Goal: Book appointment/travel/reservation

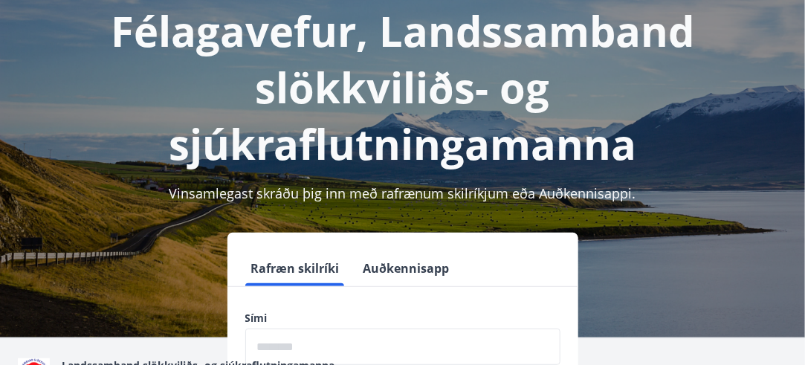
scroll to position [182, 0]
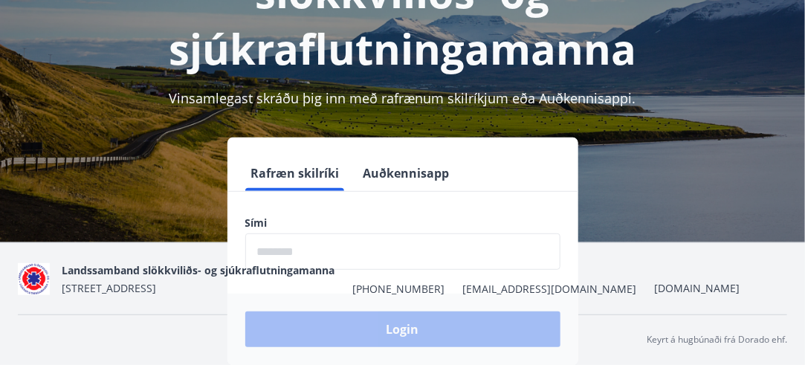
click at [262, 233] on input "phone" at bounding box center [402, 251] width 315 height 36
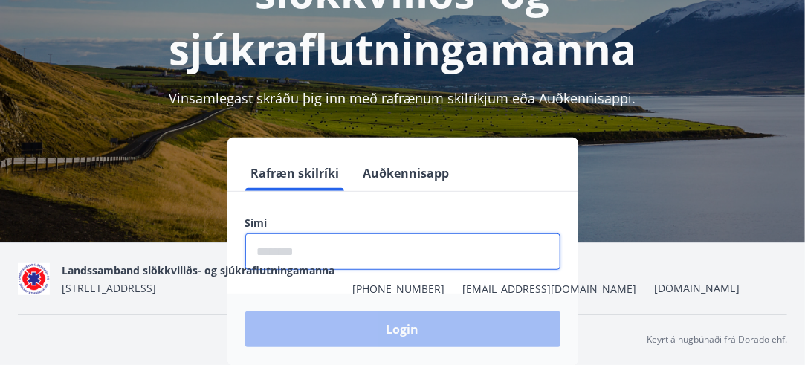
type input "********"
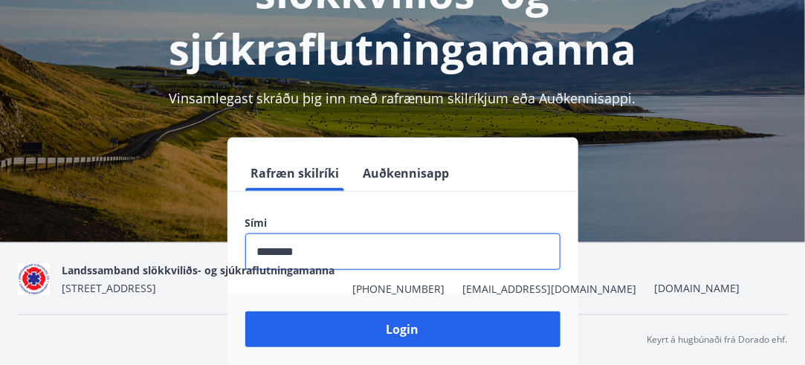
click at [411, 273] on div "Landssamband slökkviliðs- og sjúkraflutningamanna Norðurbrún 2, 104 Reykjavík +…" at bounding box center [401, 279] width 678 height 36
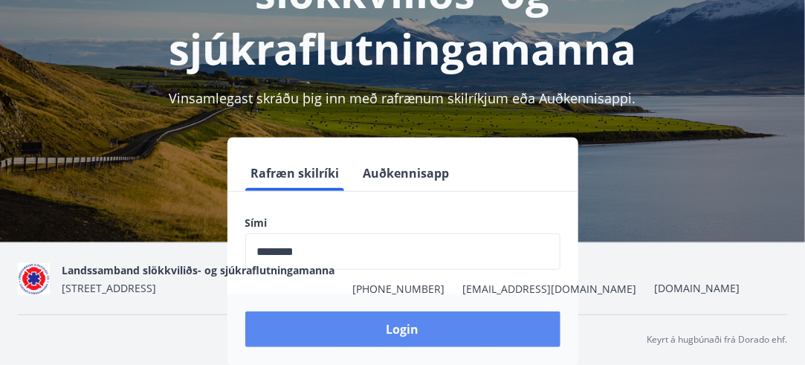
click at [399, 312] on button "Login" at bounding box center [402, 330] width 315 height 36
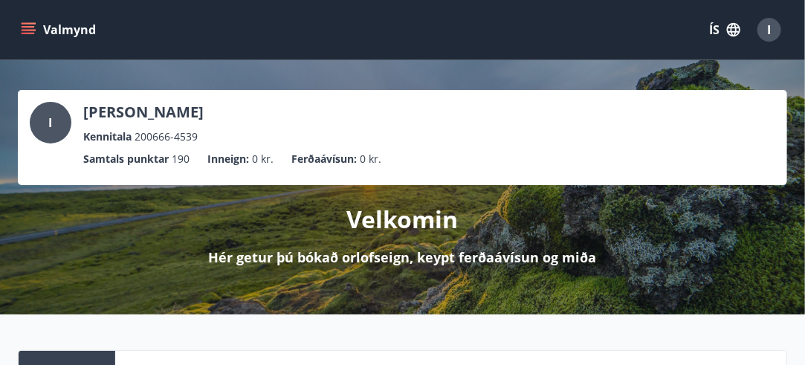
click at [28, 20] on button "Valmynd" at bounding box center [60, 29] width 84 height 27
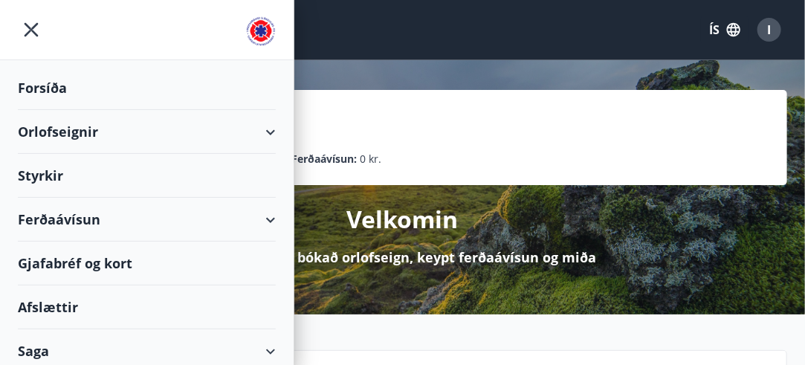
click at [262, 129] on div "Orlofseignir" at bounding box center [147, 132] width 258 height 44
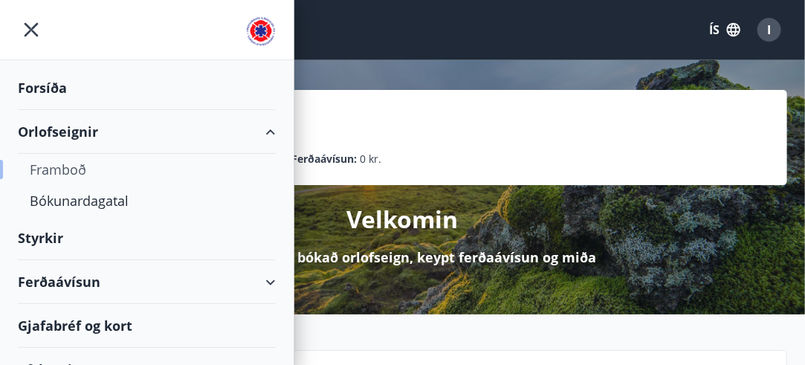
click at [79, 165] on div "Framboð" at bounding box center [147, 169] width 234 height 31
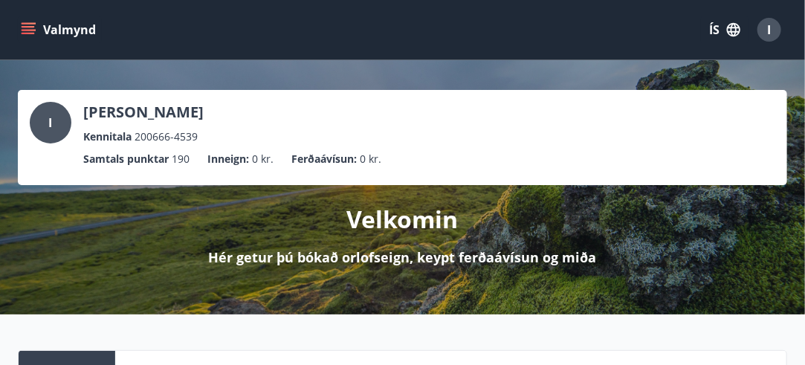
click at [31, 27] on icon "menu" at bounding box center [28, 26] width 13 height 1
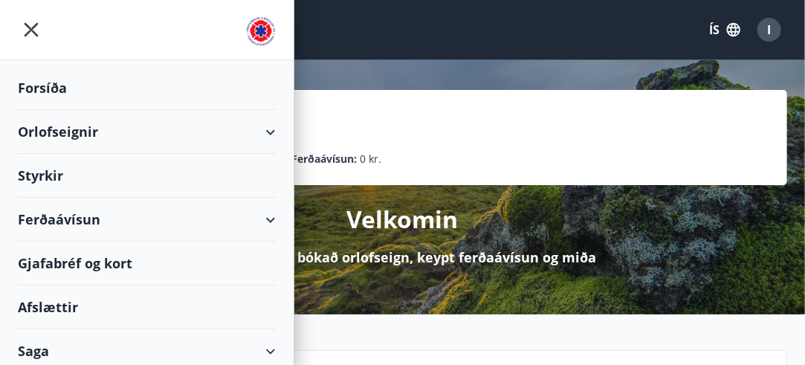
click at [260, 129] on div "Orlofseignir" at bounding box center [147, 132] width 258 height 44
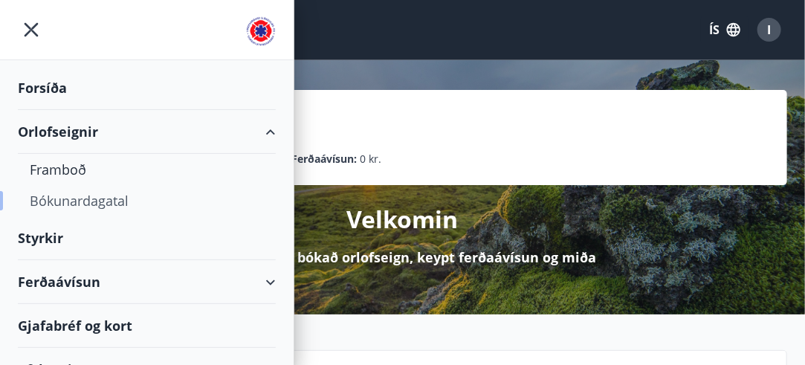
click at [117, 200] on div "Bókunardagatal" at bounding box center [147, 200] width 234 height 31
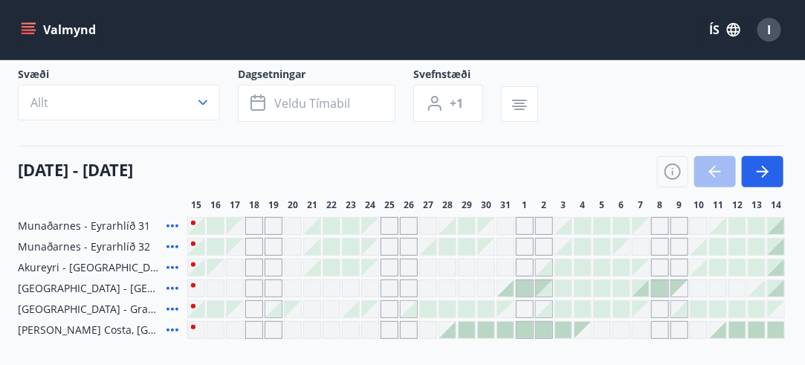
scroll to position [149, 0]
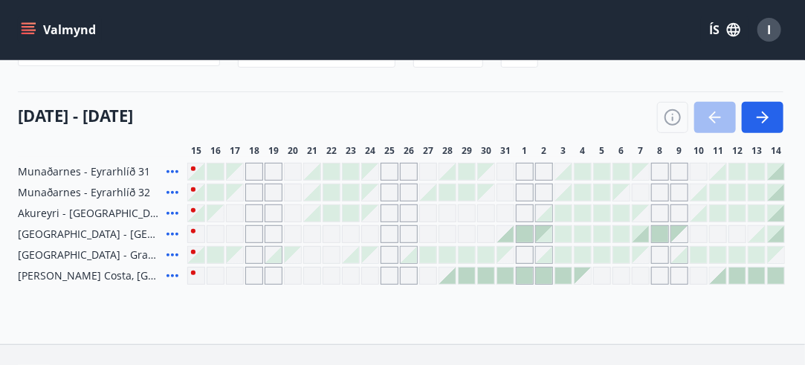
click at [352, 169] on div at bounding box center [351, 172] width 16 height 16
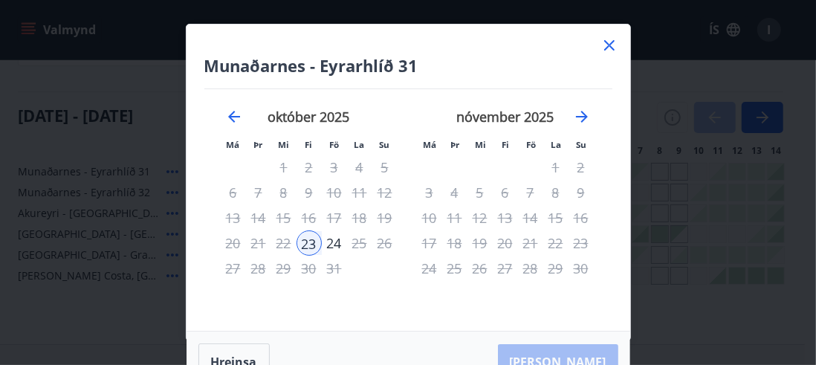
click at [603, 42] on icon at bounding box center [610, 45] width 18 height 18
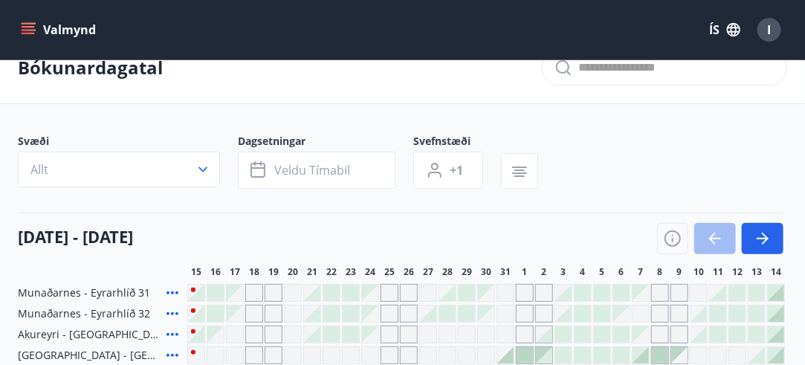
scroll to position [176, 0]
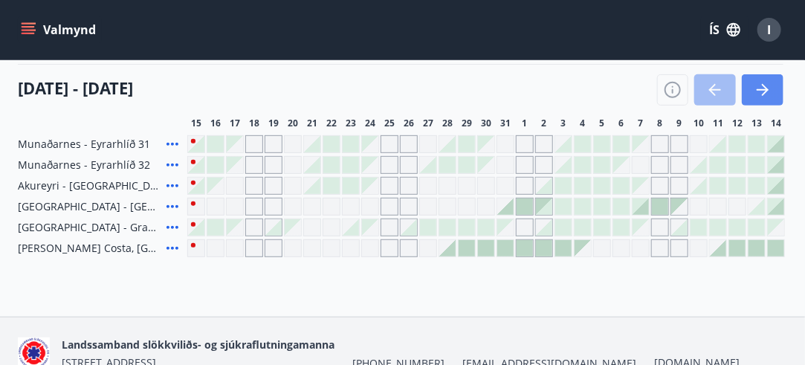
click at [767, 88] on icon "button" at bounding box center [765, 90] width 7 height 12
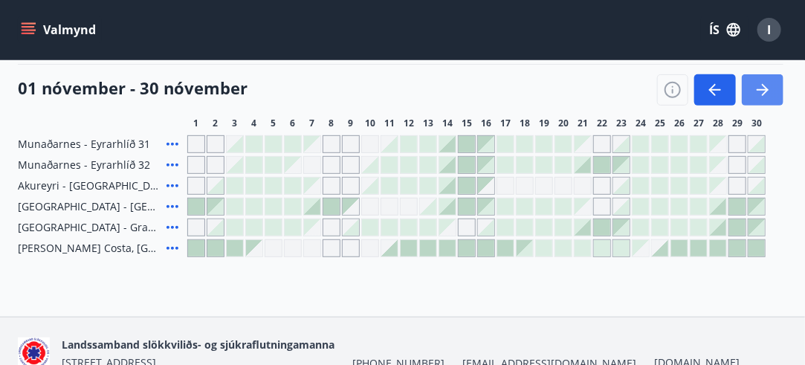
click at [755, 85] on icon "button" at bounding box center [763, 90] width 18 height 18
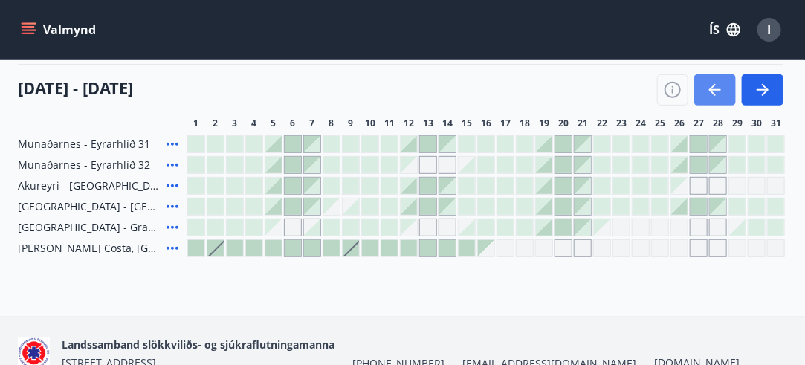
click at [711, 85] on icon "button" at bounding box center [715, 90] width 18 height 18
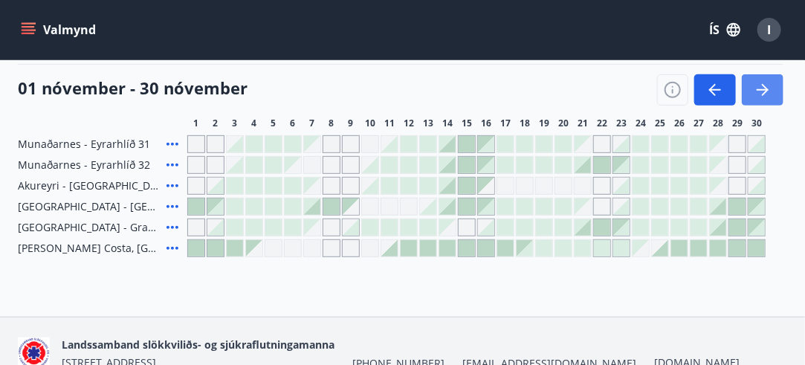
click at [757, 86] on icon "button" at bounding box center [763, 90] width 18 height 18
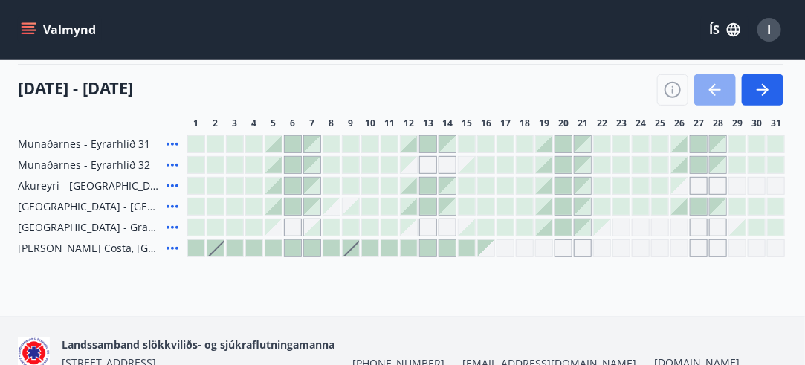
click at [715, 84] on icon "button" at bounding box center [715, 90] width 18 height 18
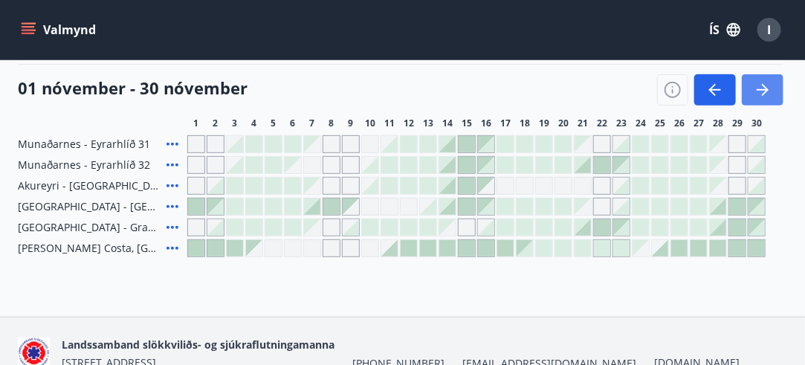
click at [769, 81] on icon "button" at bounding box center [763, 90] width 18 height 18
